Goal: Navigation & Orientation: Go to known website

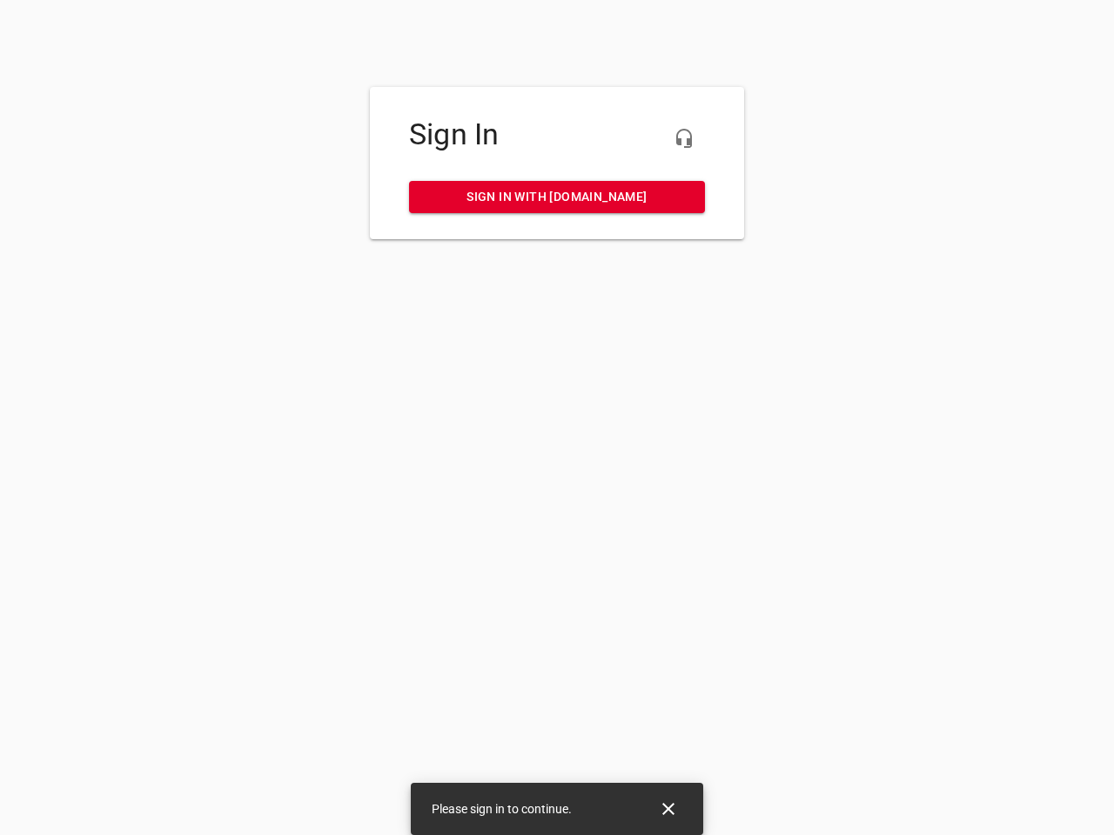
click at [684, 138] on icon "button" at bounding box center [684, 138] width 21 height 21
click at [668, 809] on icon "Close" at bounding box center [668, 809] width 12 height 12
